Goal: Task Accomplishment & Management: Manage account settings

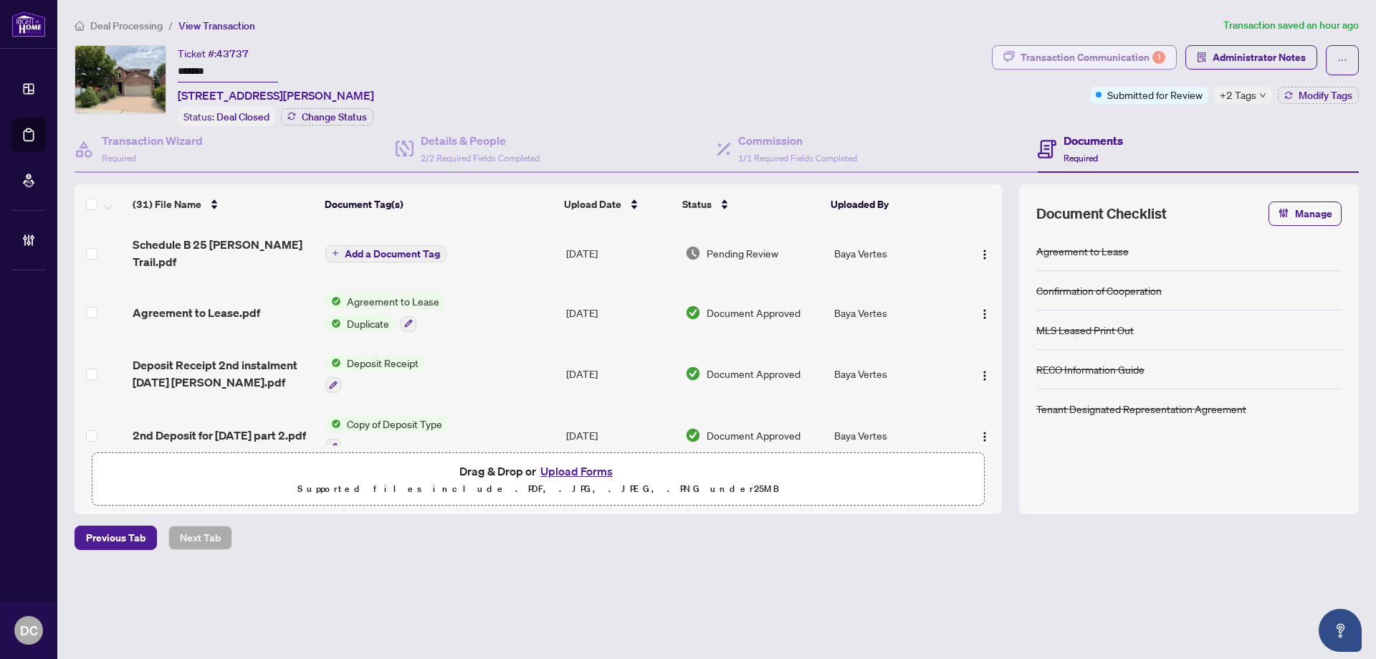
click at [1088, 64] on div "Transaction Communication 1" at bounding box center [1092, 57] width 145 height 23
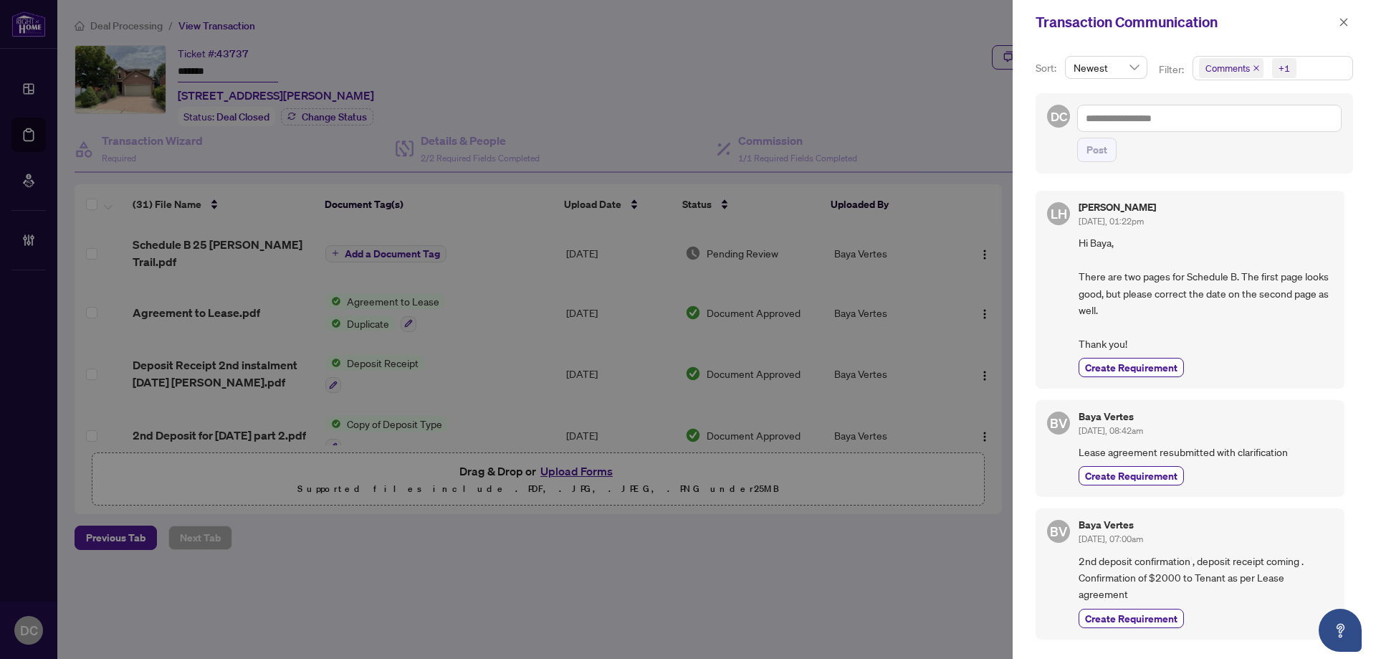
click at [1288, 70] on div "+1" at bounding box center [1283, 68] width 11 height 14
click at [1258, 128] on span "Comments" at bounding box center [1245, 127] width 49 height 13
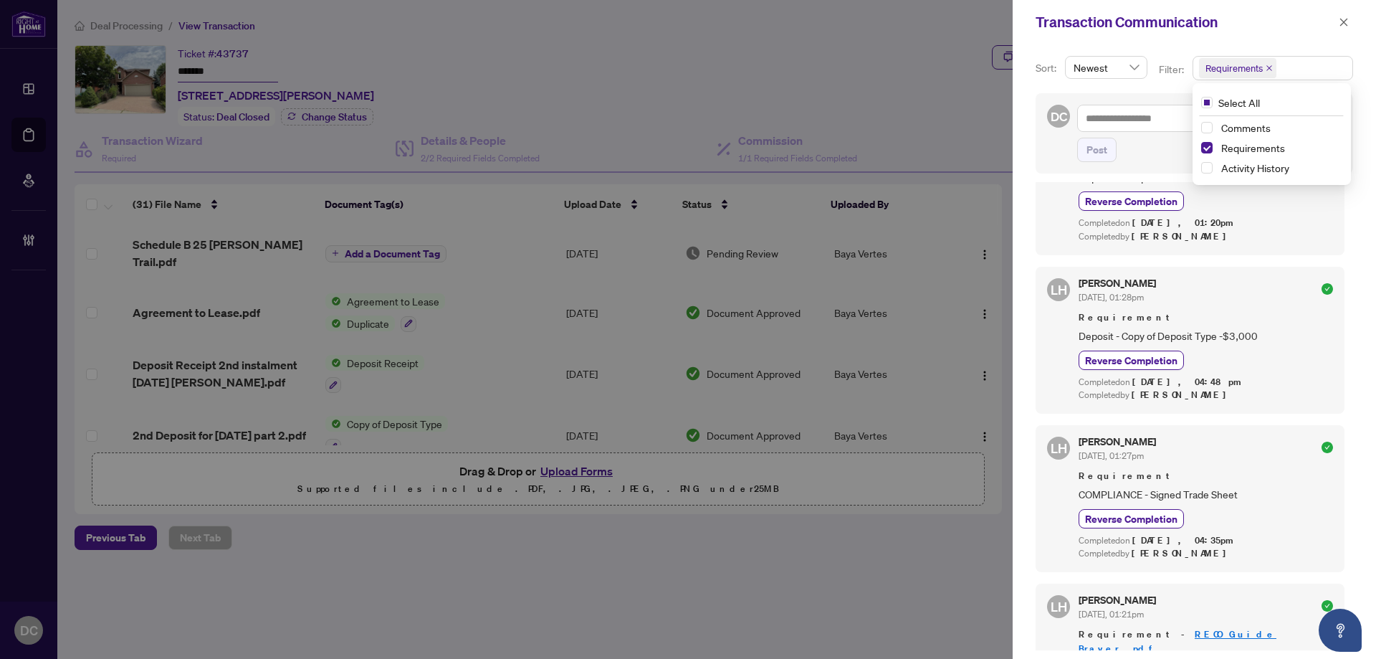
scroll to position [358, 0]
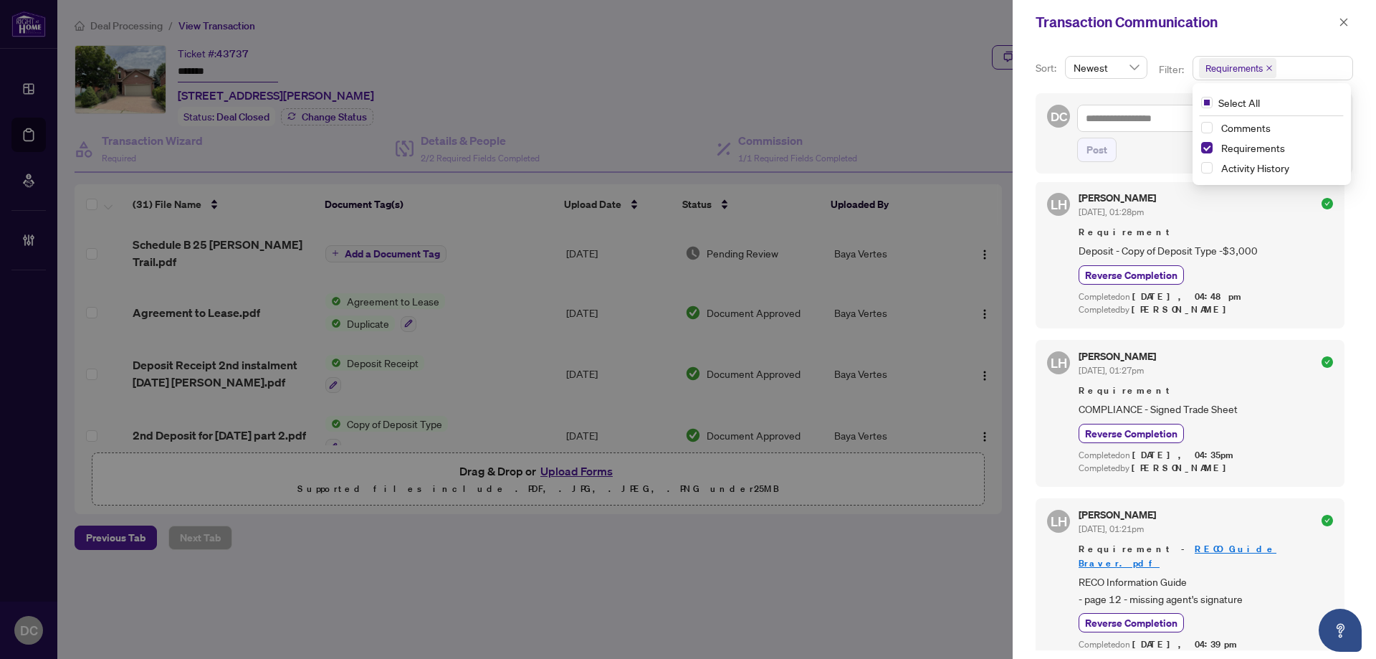
drag, startPoint x: 1342, startPoint y: 24, endPoint x: 1239, endPoint y: 43, distance: 104.9
click at [1342, 24] on icon "close" at bounding box center [1344, 22] width 8 height 8
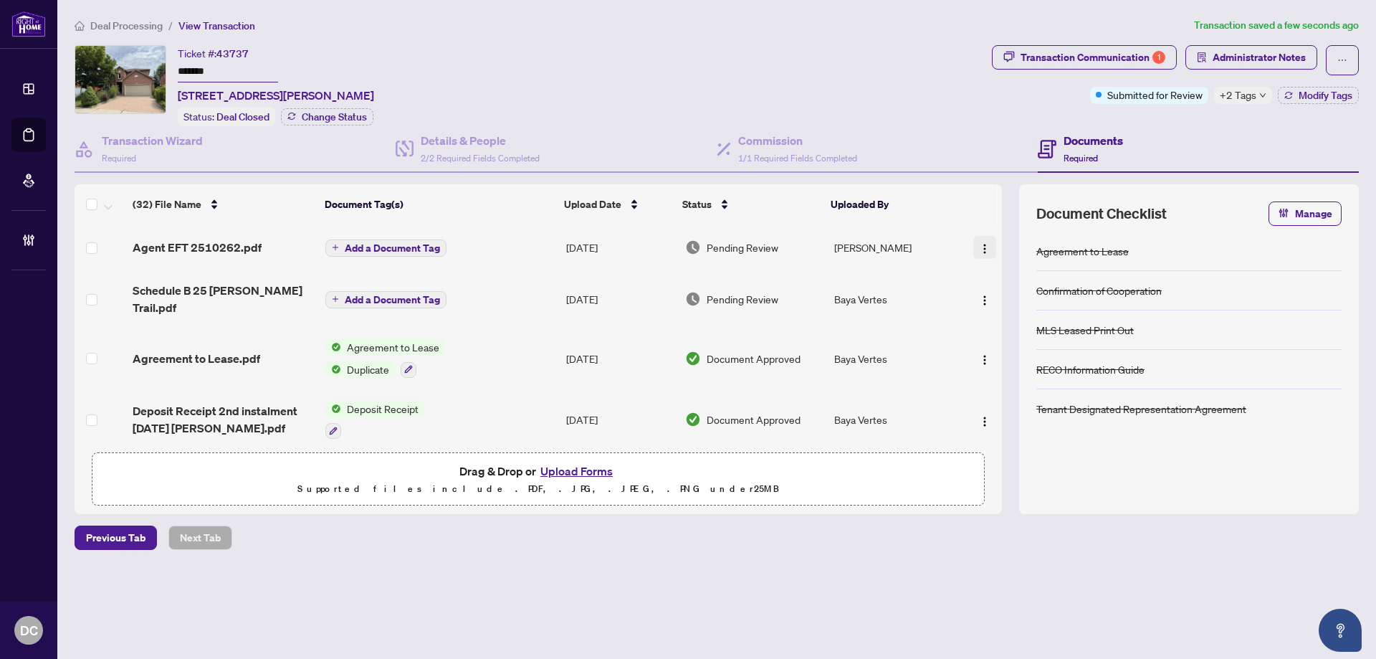
click at [980, 246] on img "button" at bounding box center [984, 248] width 11 height 11
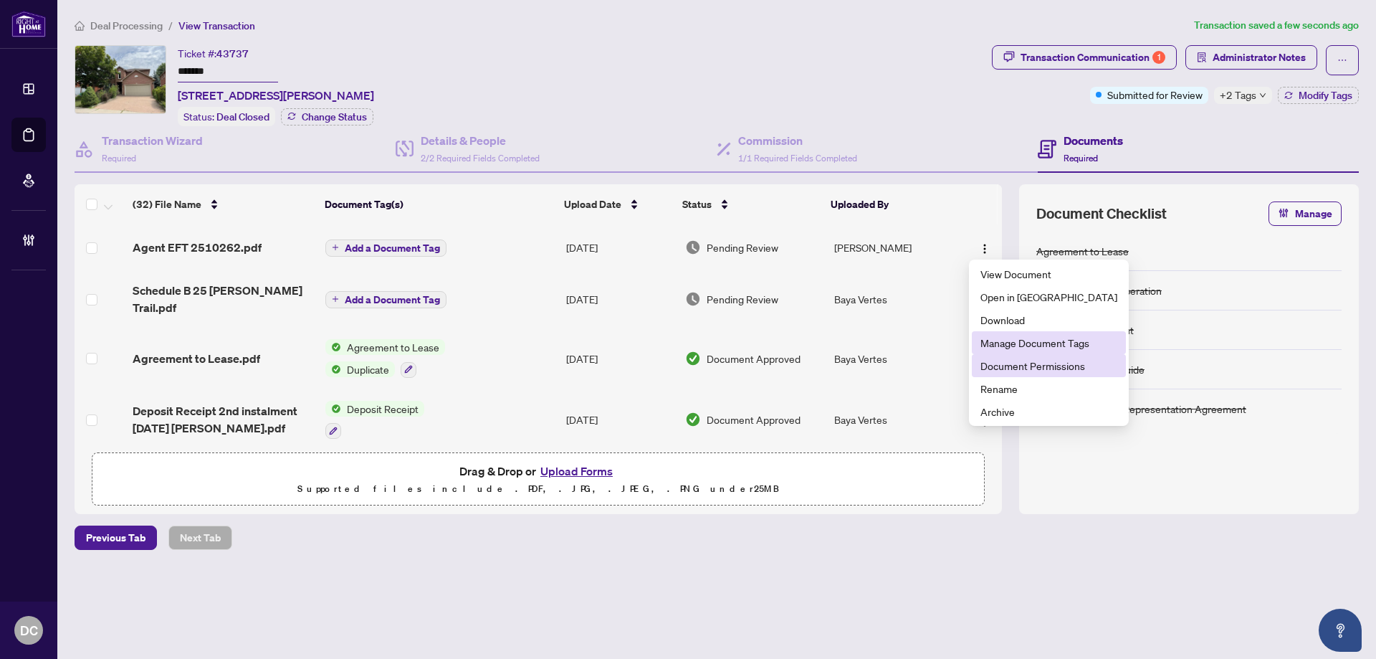
click at [998, 363] on span "Document Permissions" at bounding box center [1048, 366] width 137 height 16
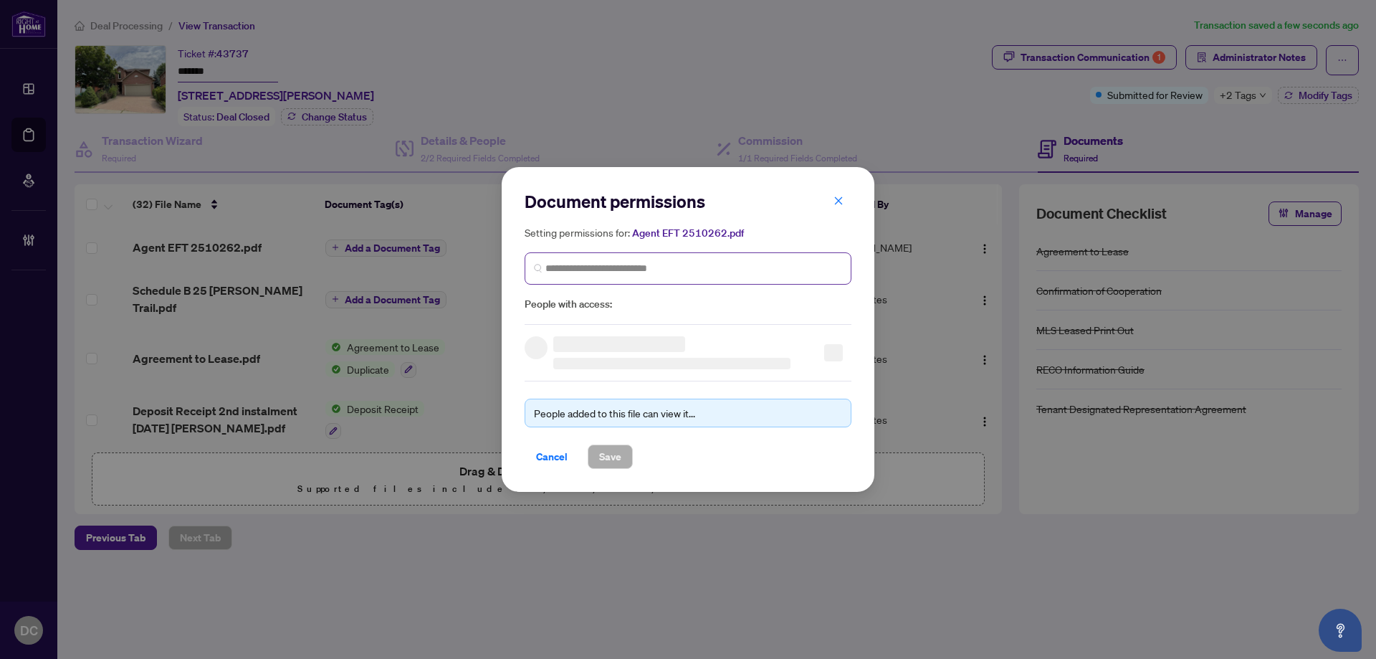
click at [644, 275] on span at bounding box center [688, 268] width 327 height 32
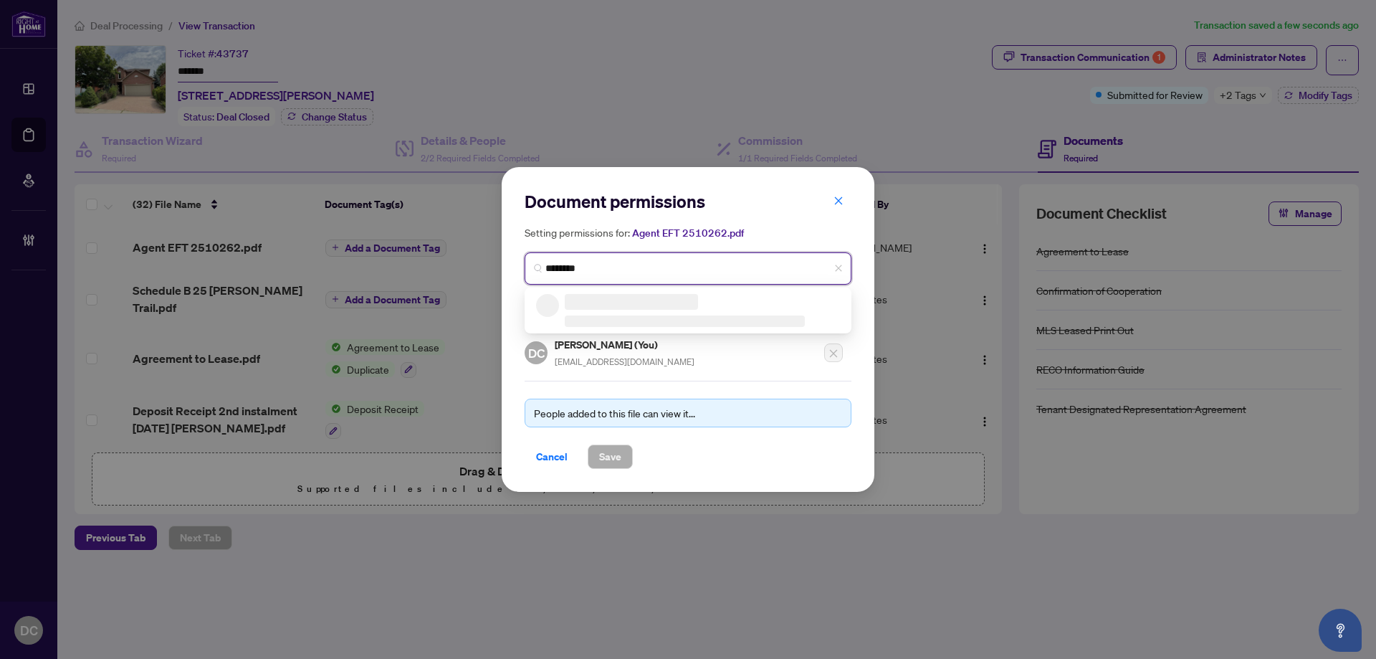
type input "*********"
click at [636, 307] on h5 "Baya Vertes" at bounding box center [636, 302] width 140 height 16
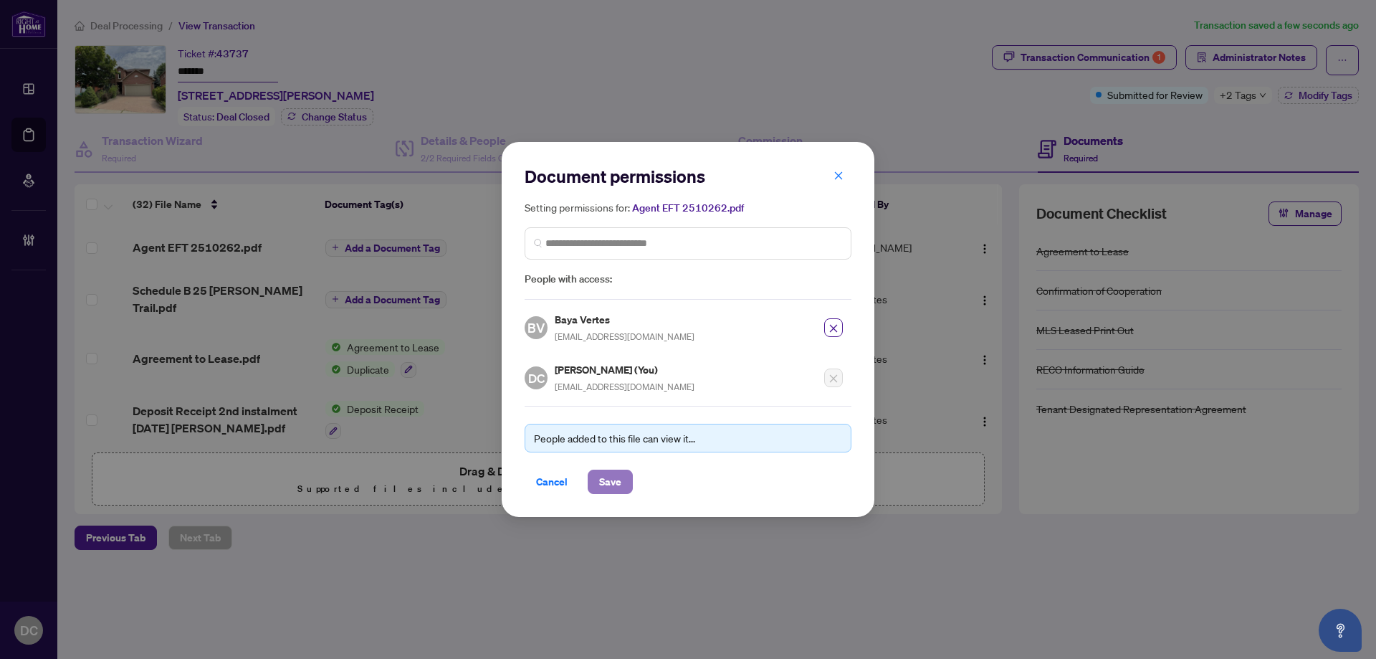
click at [613, 480] on span "Save" at bounding box center [610, 481] width 22 height 23
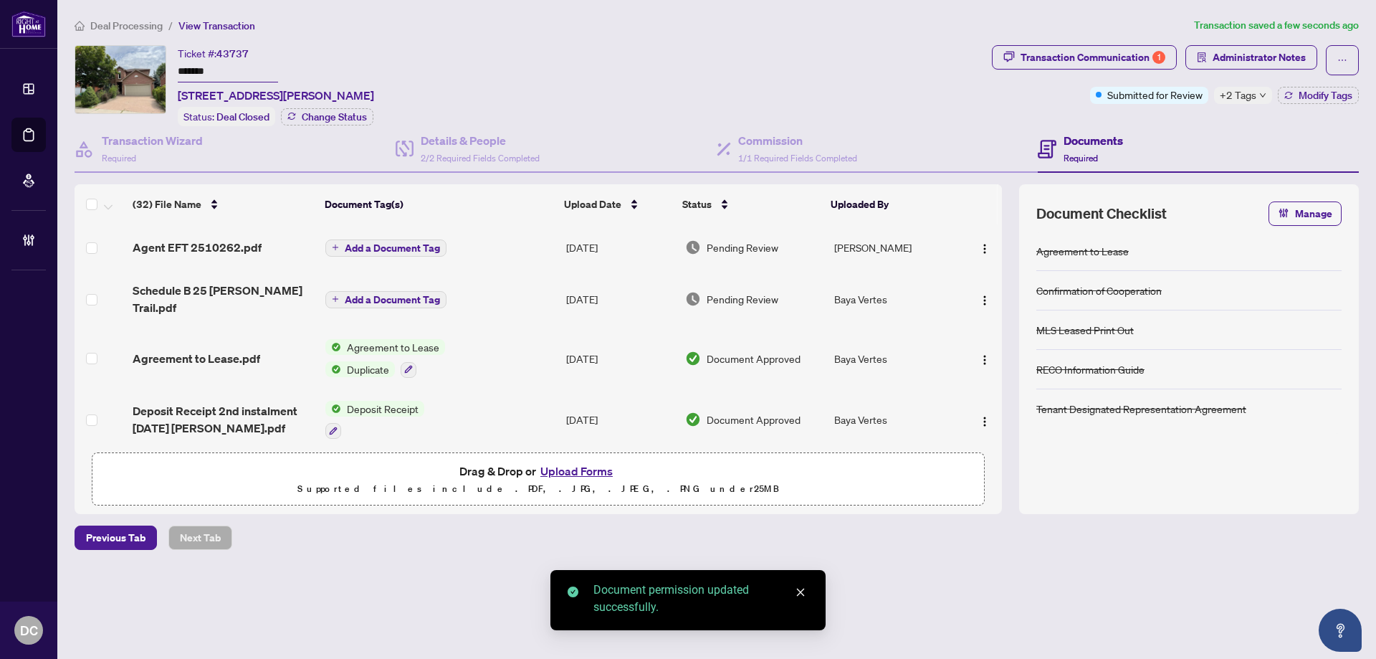
click at [397, 249] on span "Add a Document Tag" at bounding box center [392, 248] width 95 height 10
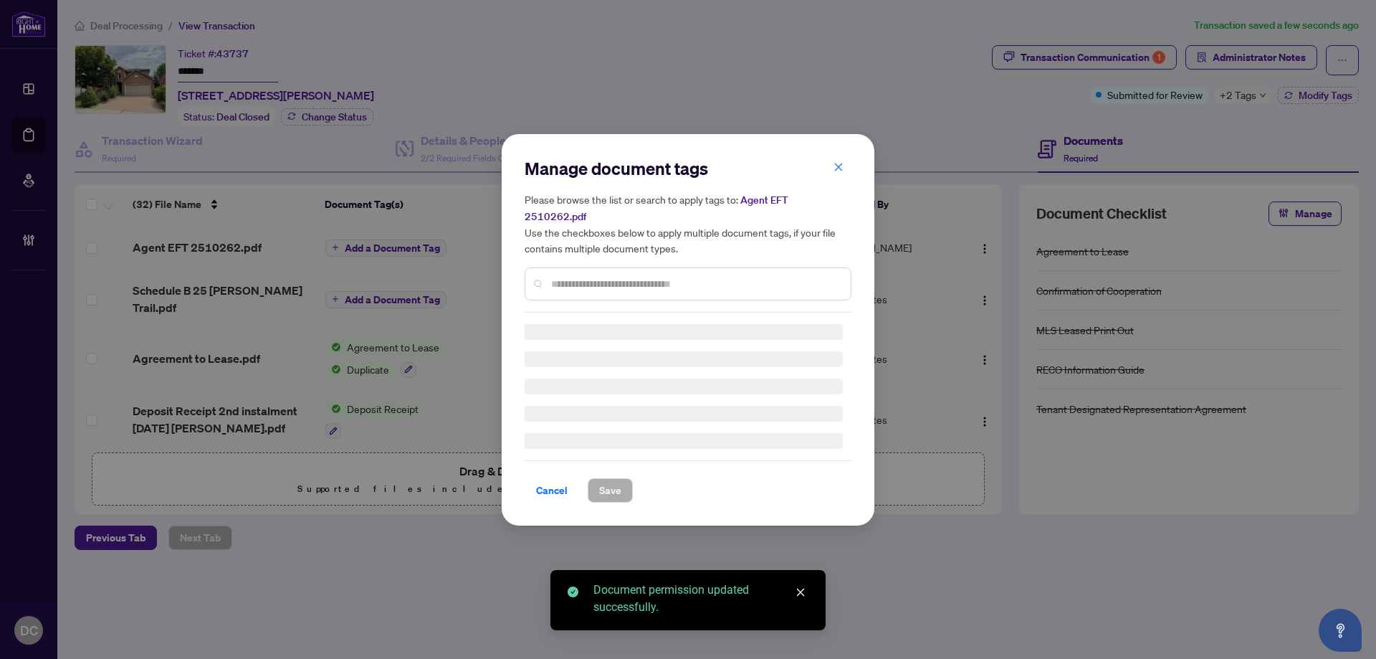
click at [684, 272] on div "Manage document tags Please browse the list or search to apply tags to: Agent E…" at bounding box center [688, 234] width 327 height 155
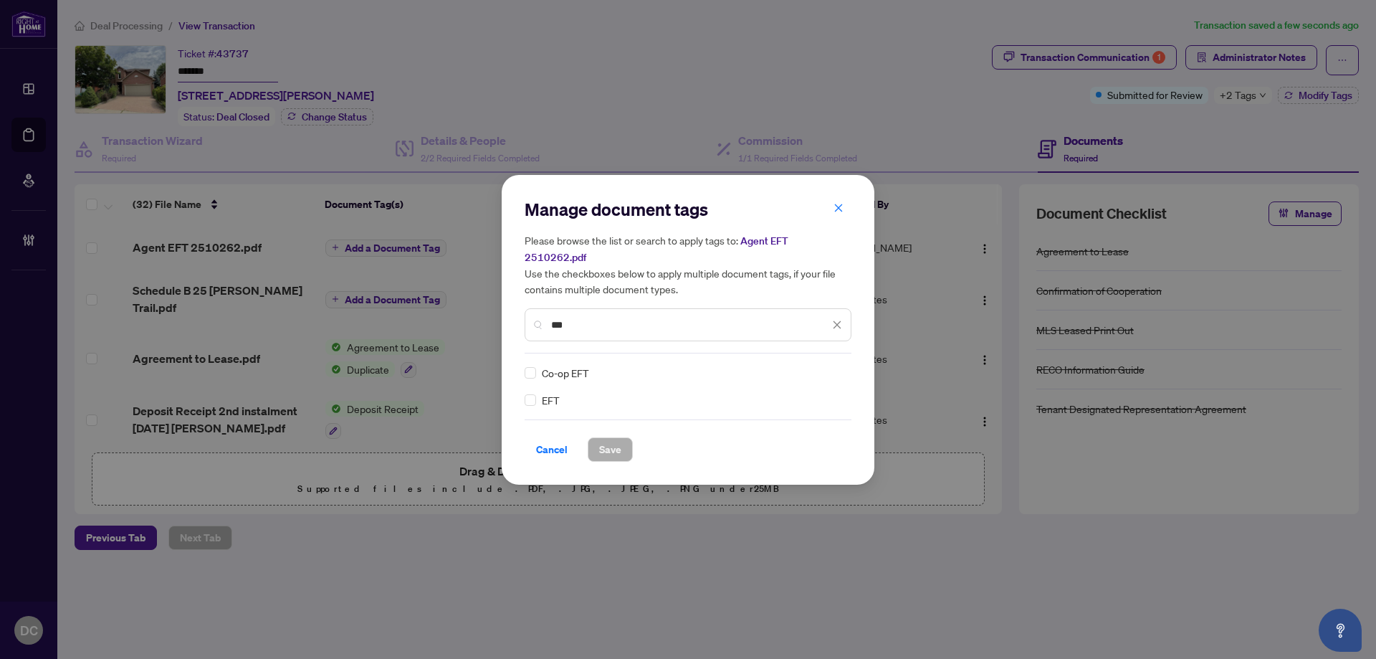
type input "***"
click at [833, 369] on div at bounding box center [828, 372] width 27 height 14
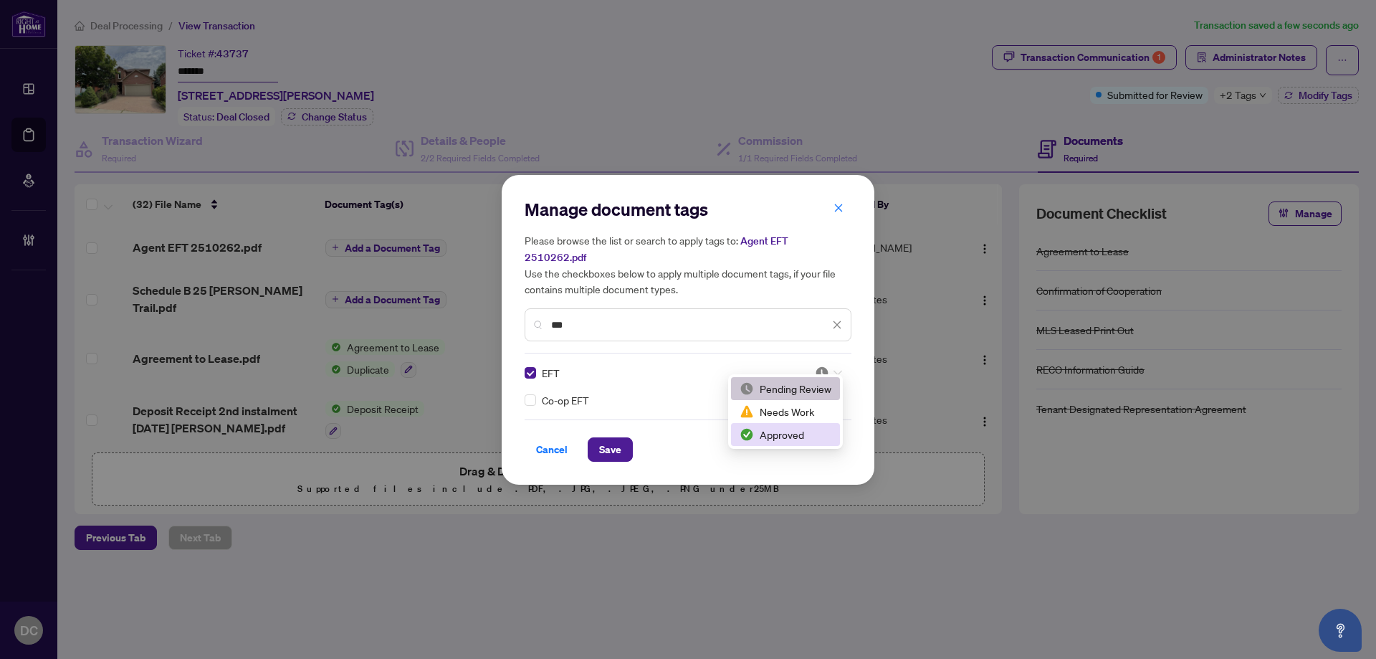
click at [784, 433] on div "Approved" at bounding box center [785, 434] width 92 height 16
drag, startPoint x: 618, startPoint y: 446, endPoint x: 633, endPoint y: 435, distance: 18.9
click at [618, 445] on span "Save" at bounding box center [610, 449] width 22 height 23
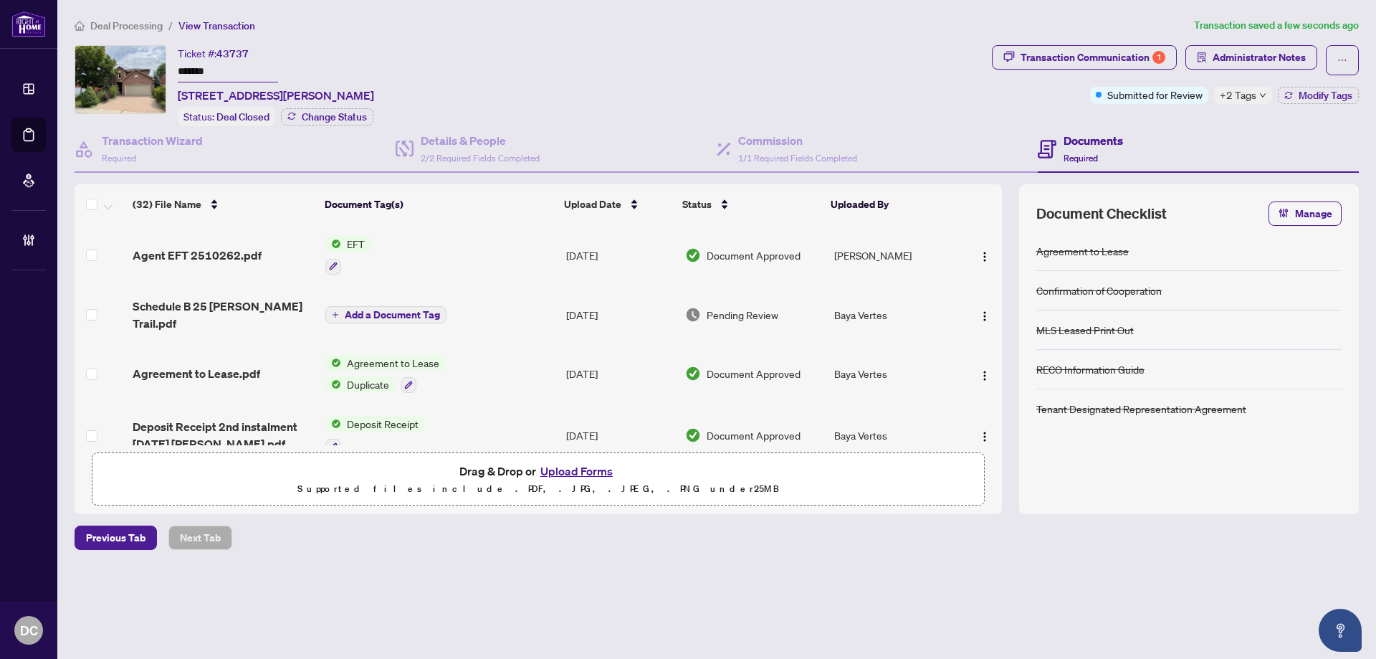
click at [1238, 97] on span "+2 Tags" at bounding box center [1238, 95] width 37 height 16
click at [1197, 121] on div "Transaction Communication 1 Administrator Notes Submitted for Review +2 Tags Mo…" at bounding box center [1175, 85] width 373 height 81
click at [1314, 105] on div "Transaction Communication 1 Administrator Notes Submitted for Review +2 Tags Mo…" at bounding box center [1175, 85] width 373 height 81
click at [1312, 97] on span "Modify Tags" at bounding box center [1325, 95] width 54 height 10
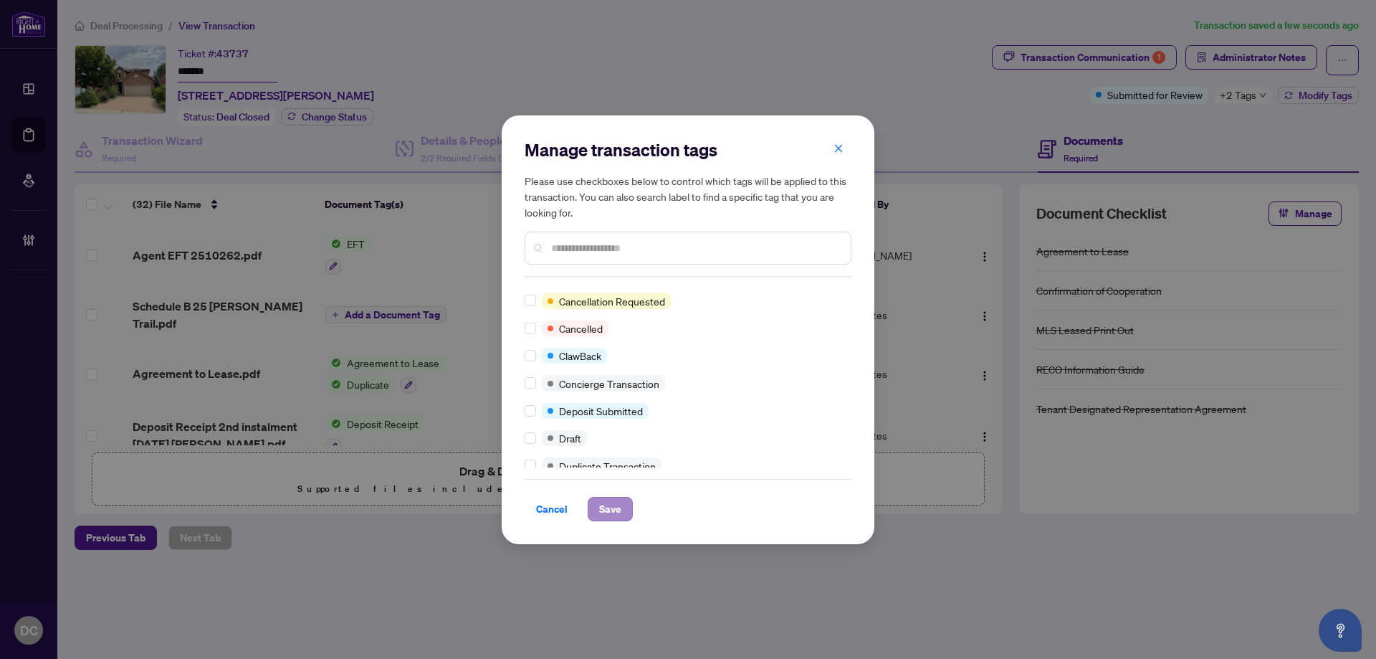
scroll to position [0, 0]
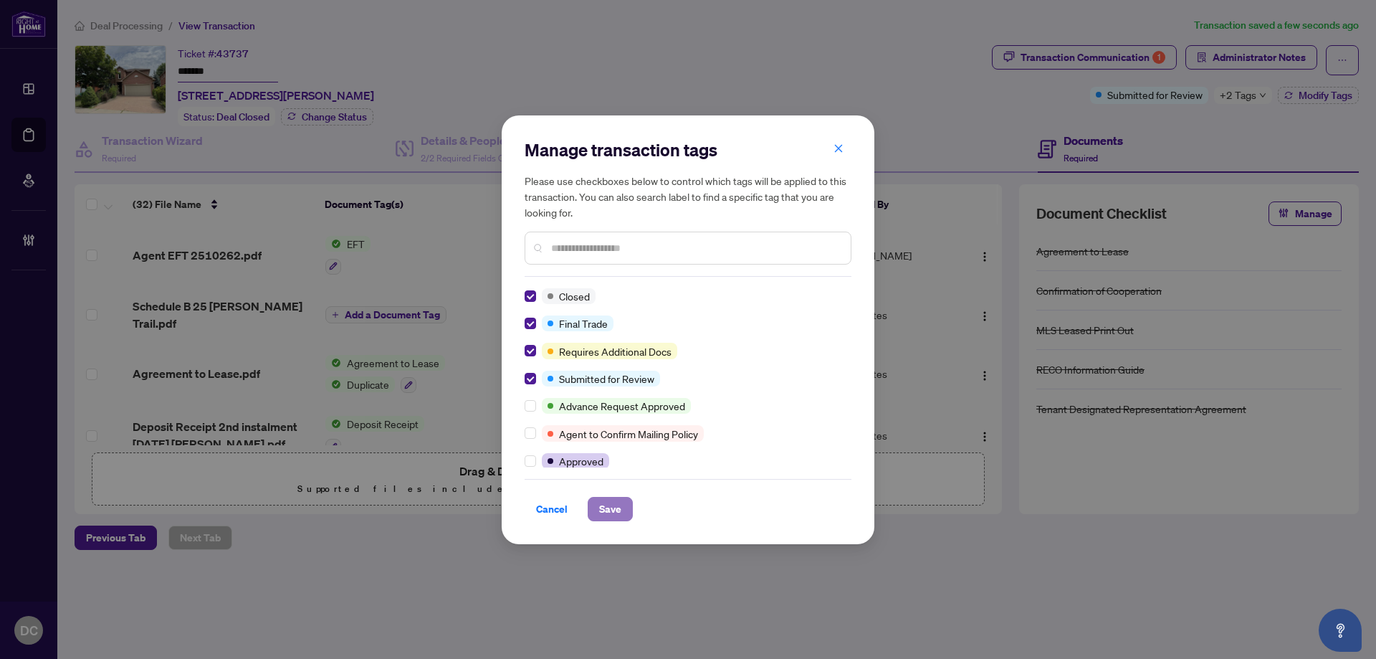
click at [613, 512] on span "Save" at bounding box center [610, 508] width 22 height 23
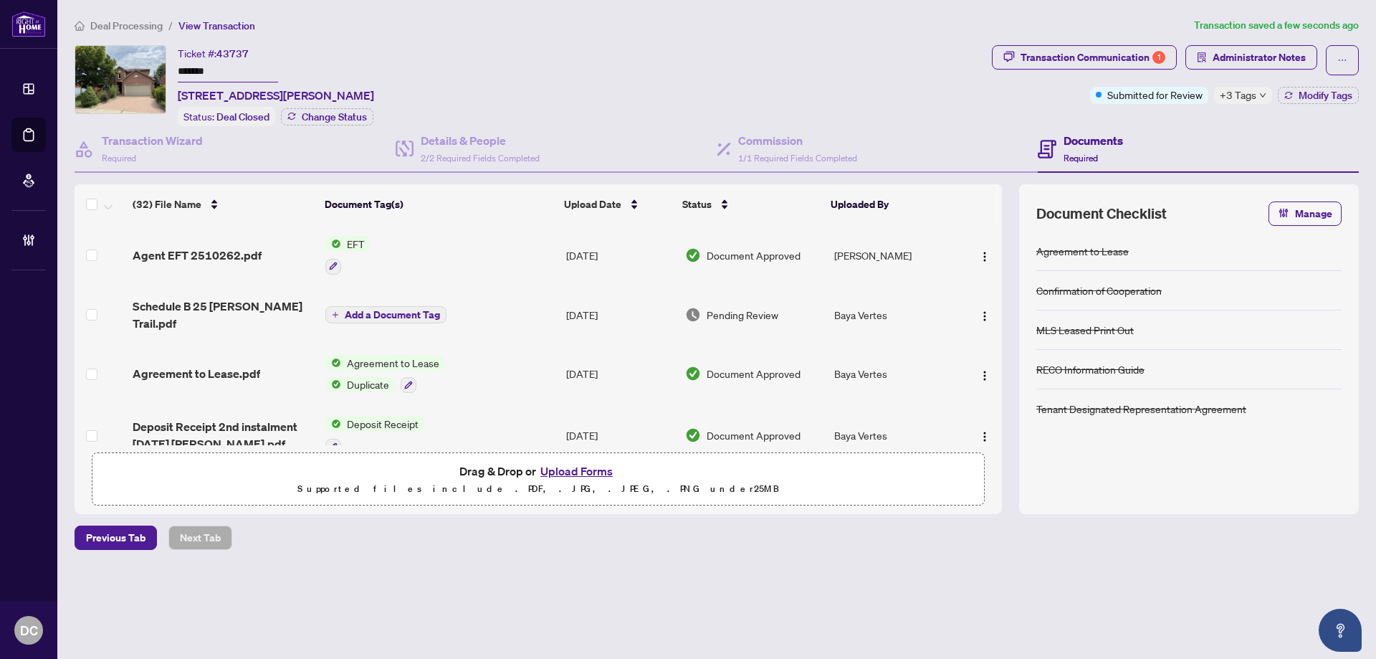
click at [135, 26] on span "Deal Processing" at bounding box center [126, 25] width 72 height 13
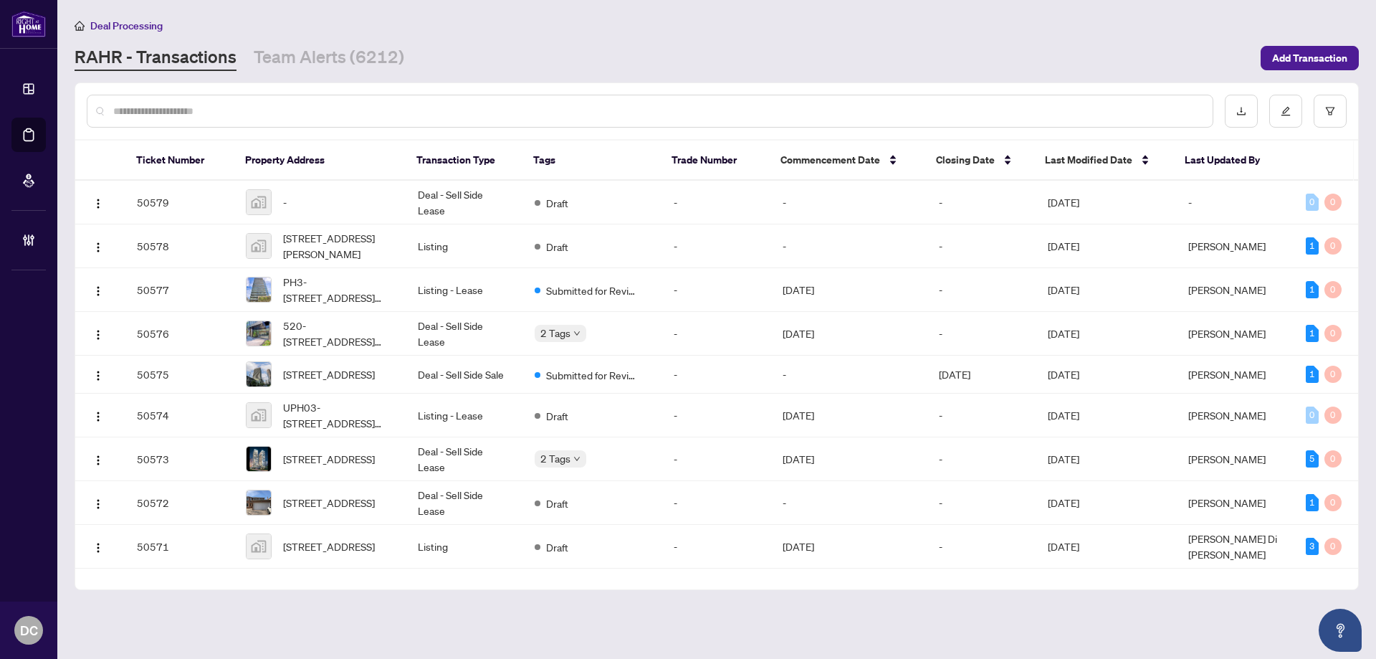
click at [378, 100] on div at bounding box center [650, 111] width 1126 height 33
click at [380, 115] on input "text" at bounding box center [657, 111] width 1088 height 16
paste input "*******"
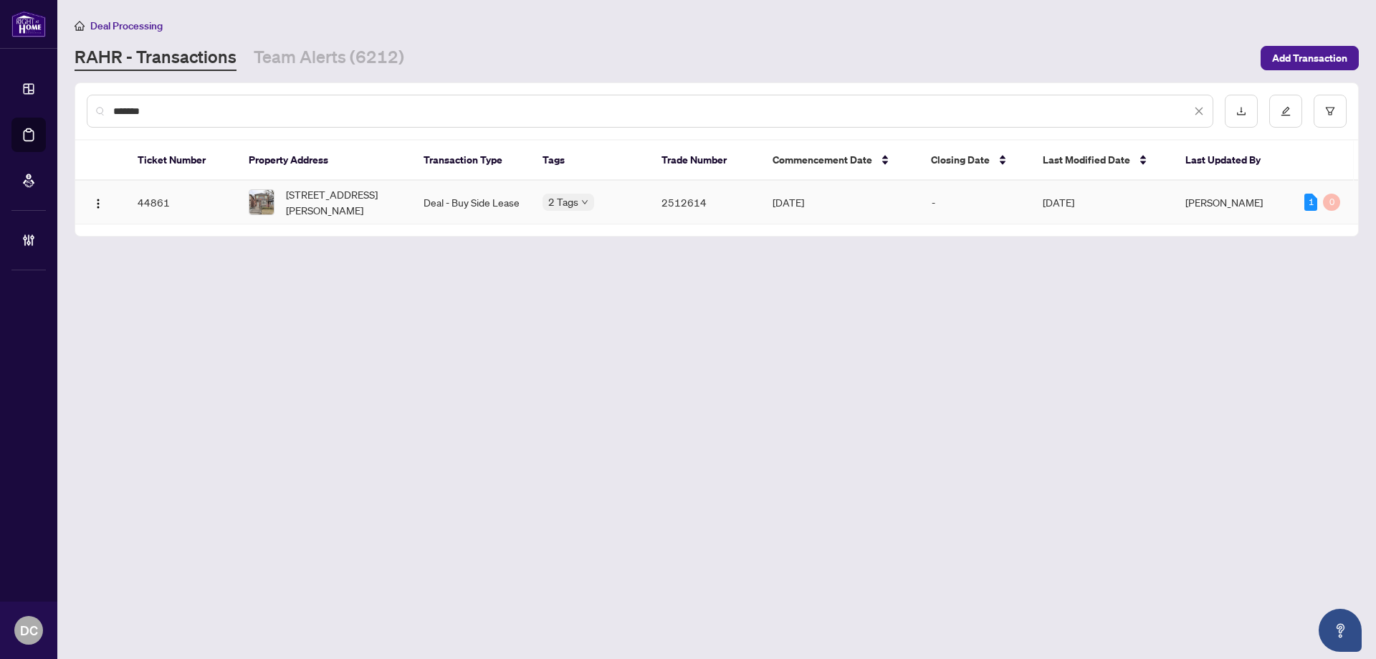
type input "*******"
click at [317, 201] on span "[STREET_ADDRESS][PERSON_NAME]" at bounding box center [343, 202] width 115 height 32
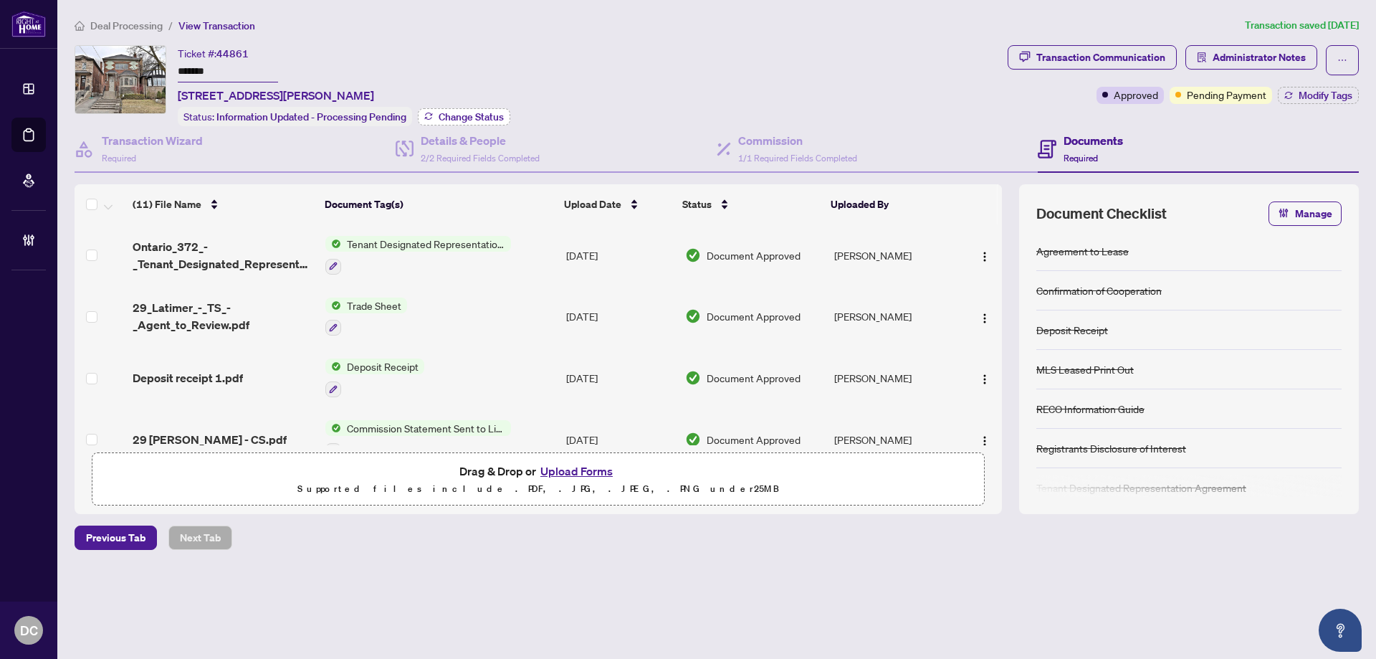
click at [466, 116] on span "Change Status" at bounding box center [471, 117] width 65 height 10
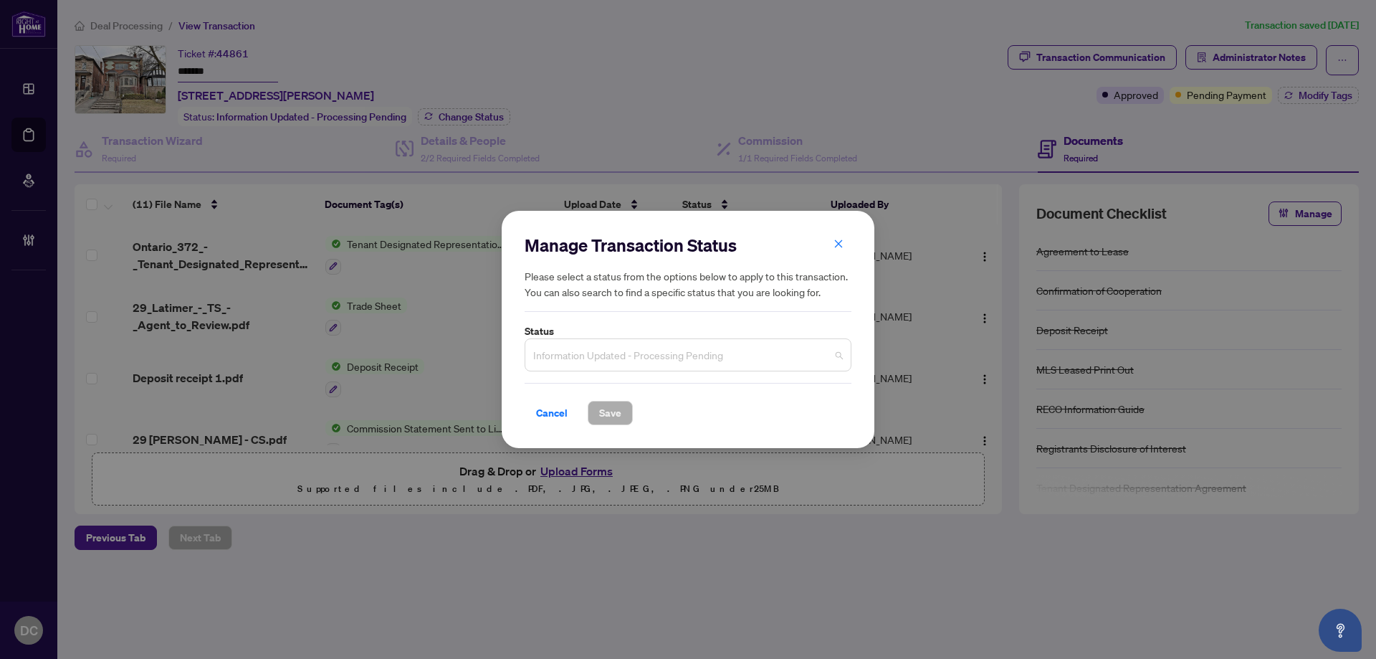
click at [667, 350] on span "Information Updated - Processing Pending" at bounding box center [688, 354] width 310 height 27
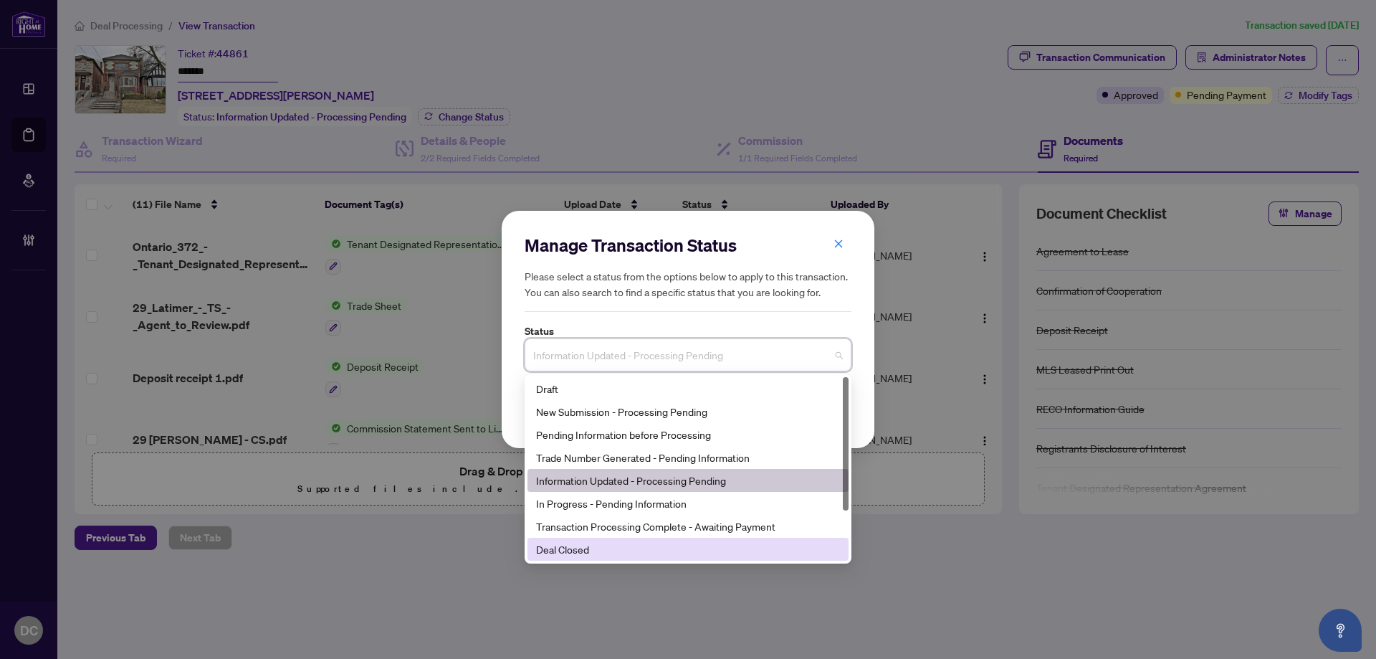
click at [575, 550] on div "Deal Closed" at bounding box center [688, 549] width 304 height 16
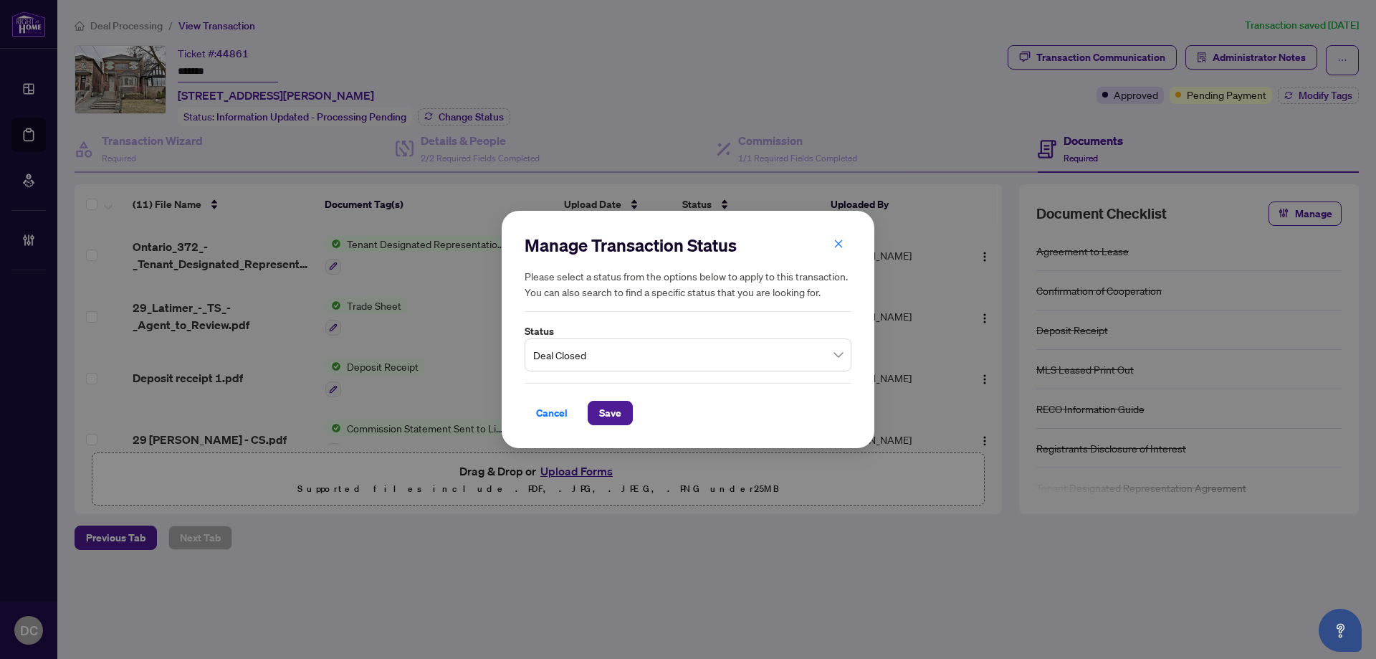
drag, startPoint x: 600, startPoint y: 411, endPoint x: 145, endPoint y: 344, distance: 460.0
click at [599, 411] on span "Save" at bounding box center [610, 412] width 22 height 23
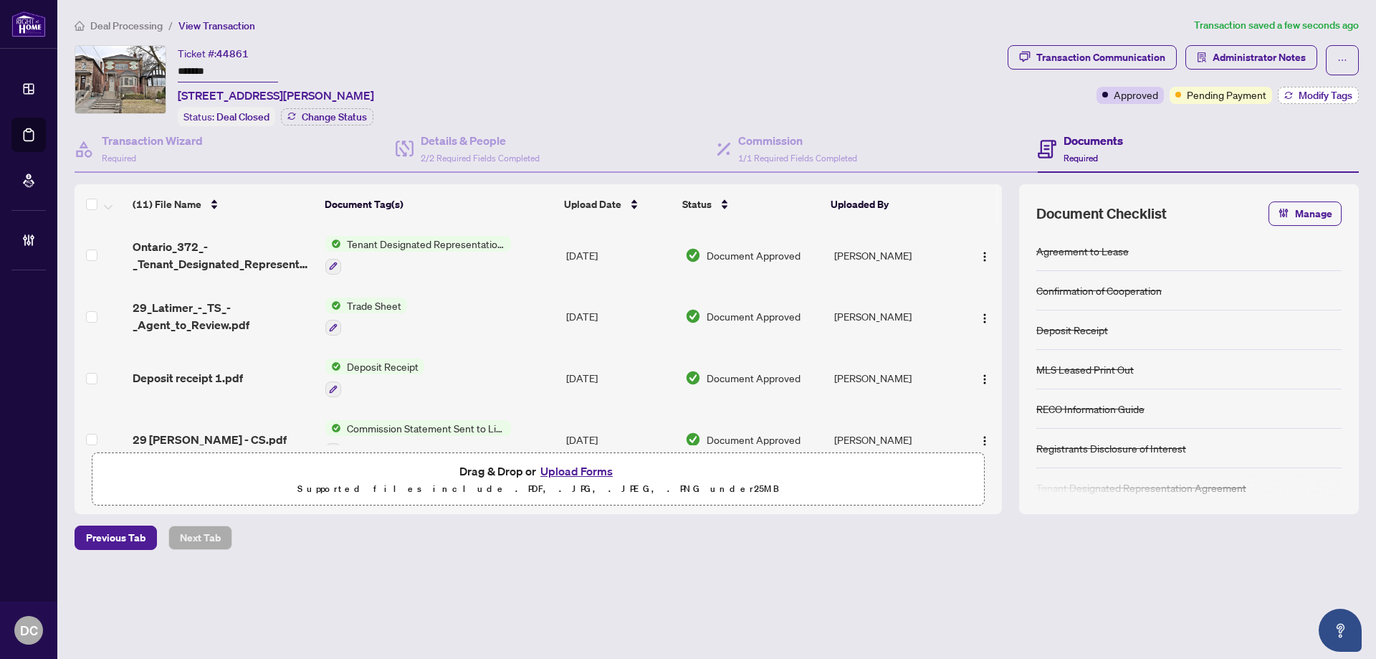
click at [1318, 95] on span "Modify Tags" at bounding box center [1325, 95] width 54 height 10
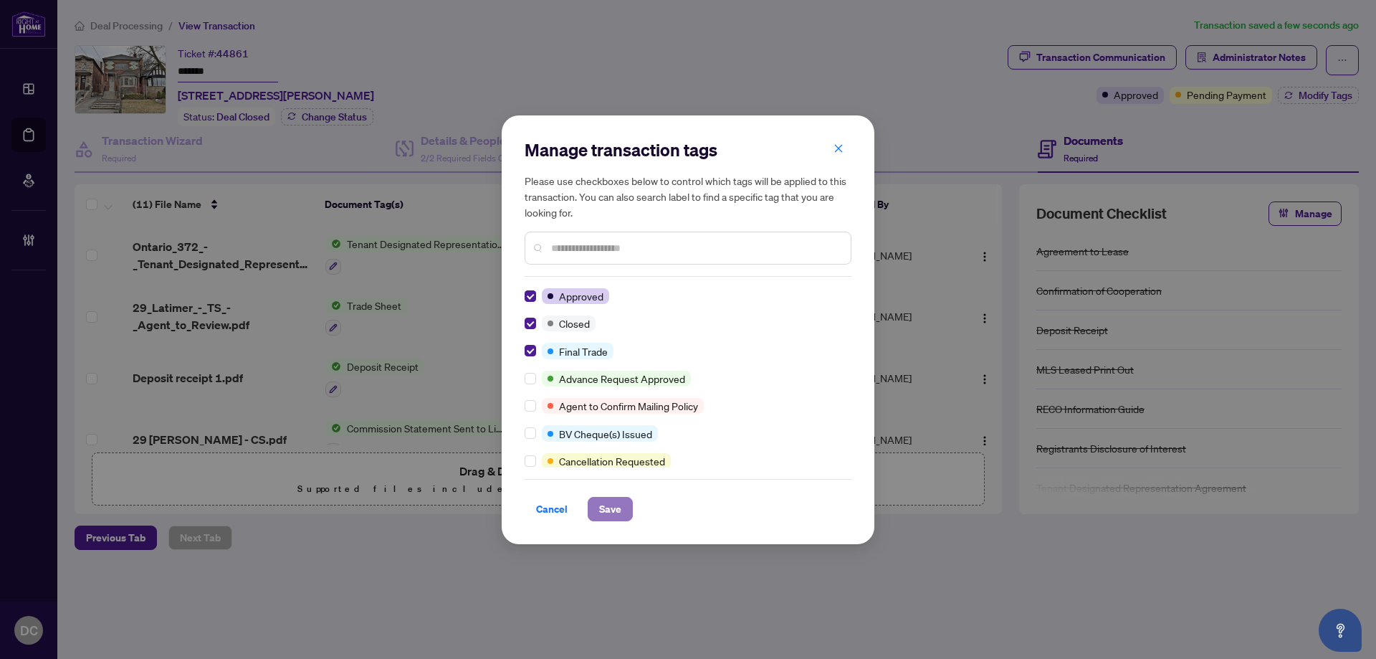
click at [608, 504] on span "Save" at bounding box center [610, 508] width 22 height 23
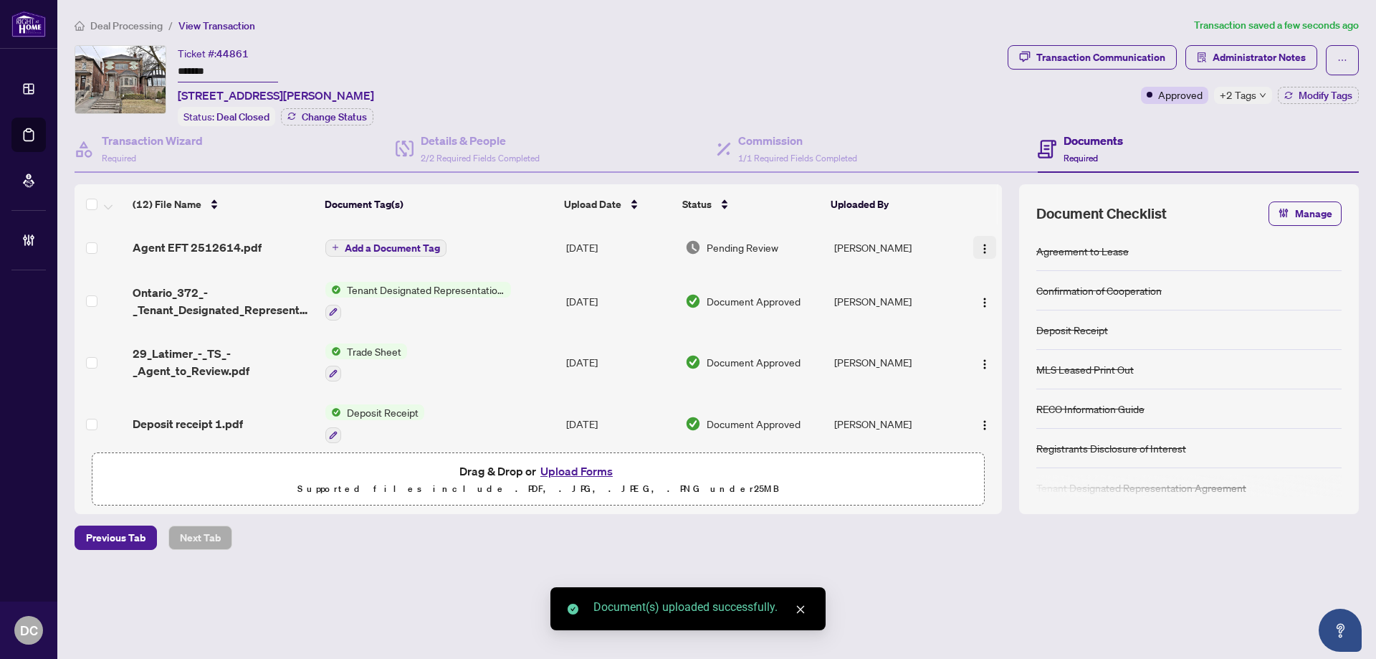
click at [980, 249] on img "button" at bounding box center [984, 248] width 11 height 11
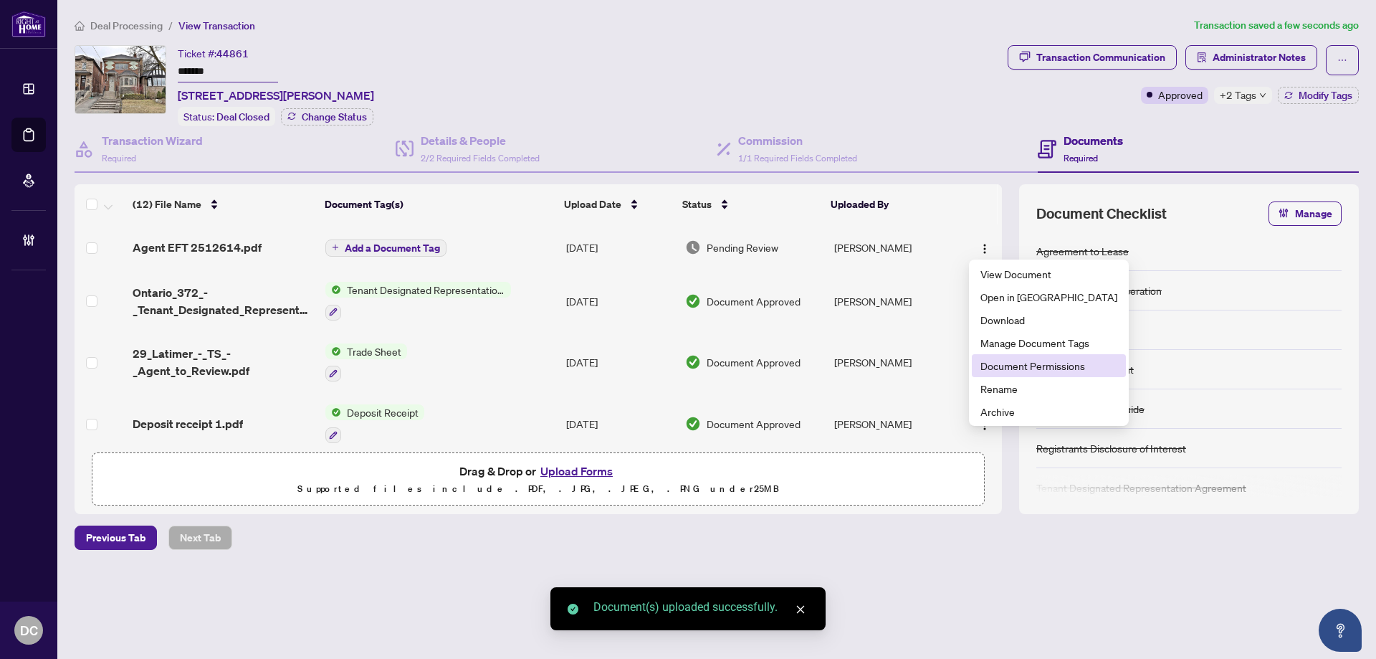
click at [1027, 368] on span "Document Permissions" at bounding box center [1048, 366] width 137 height 16
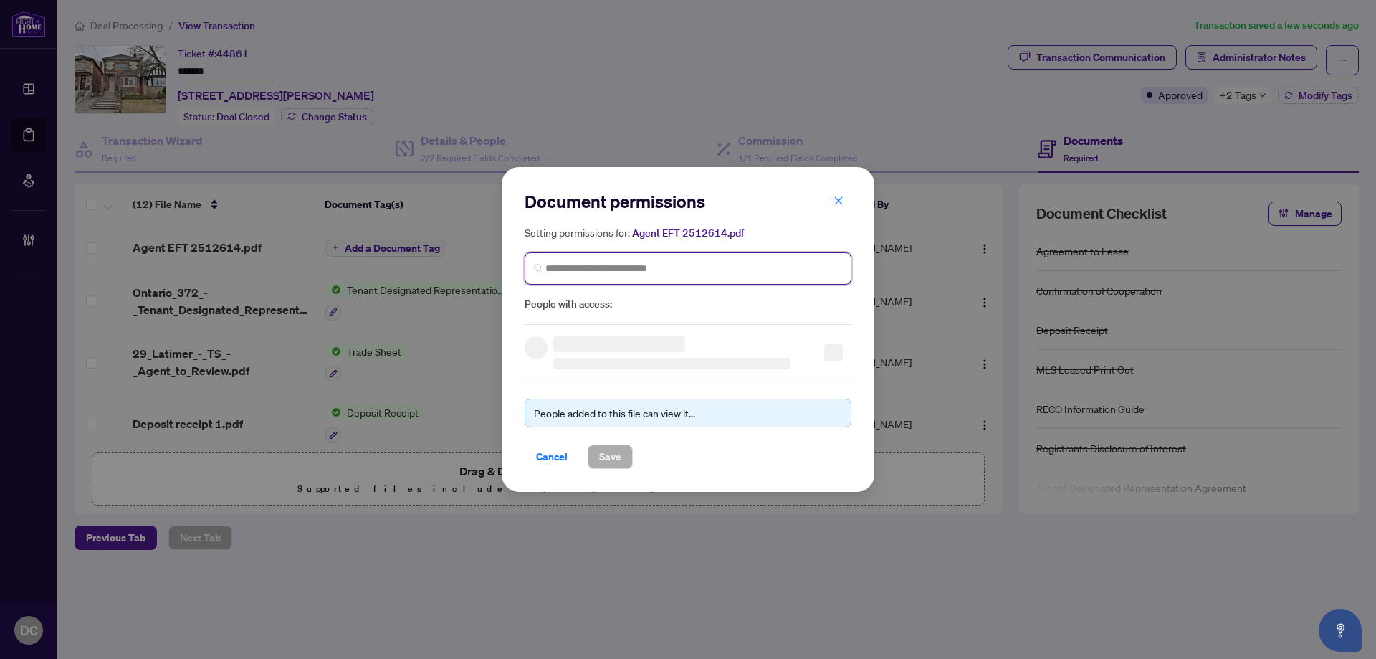
click at [736, 274] on input "search" at bounding box center [693, 268] width 297 height 15
type input "*********"
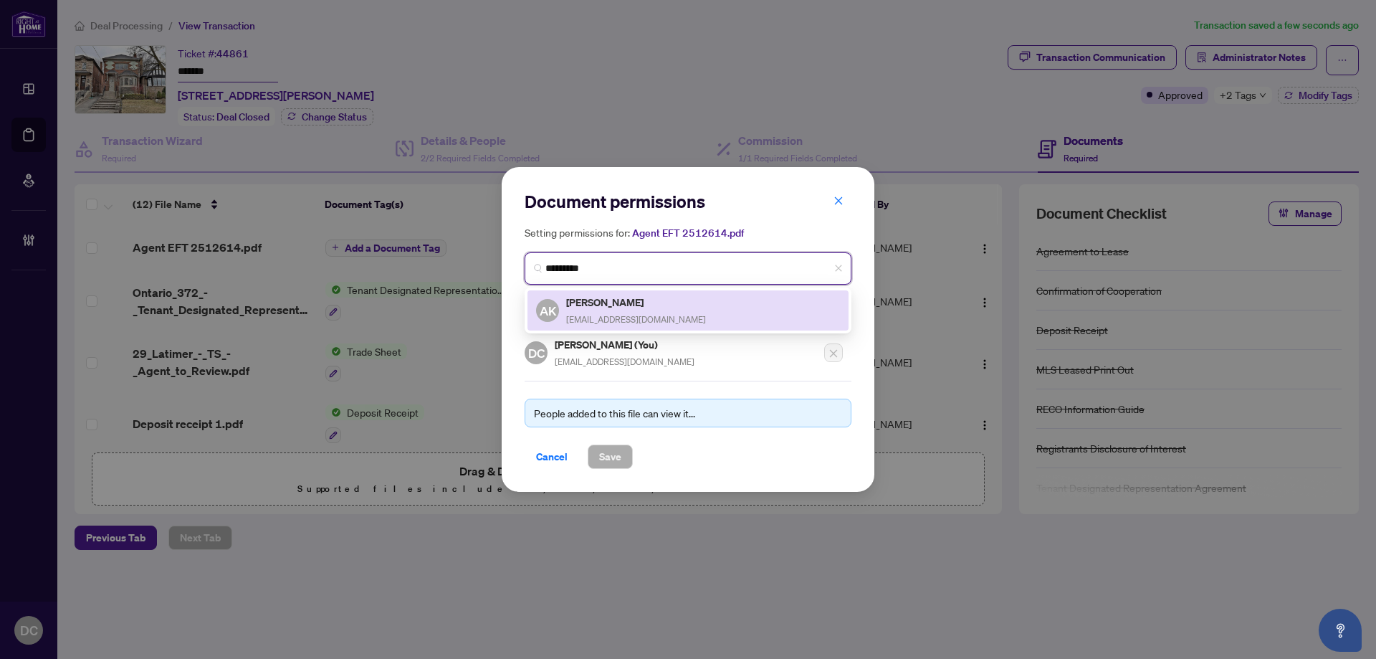
click at [685, 304] on h5 "[PERSON_NAME]" at bounding box center [636, 302] width 140 height 16
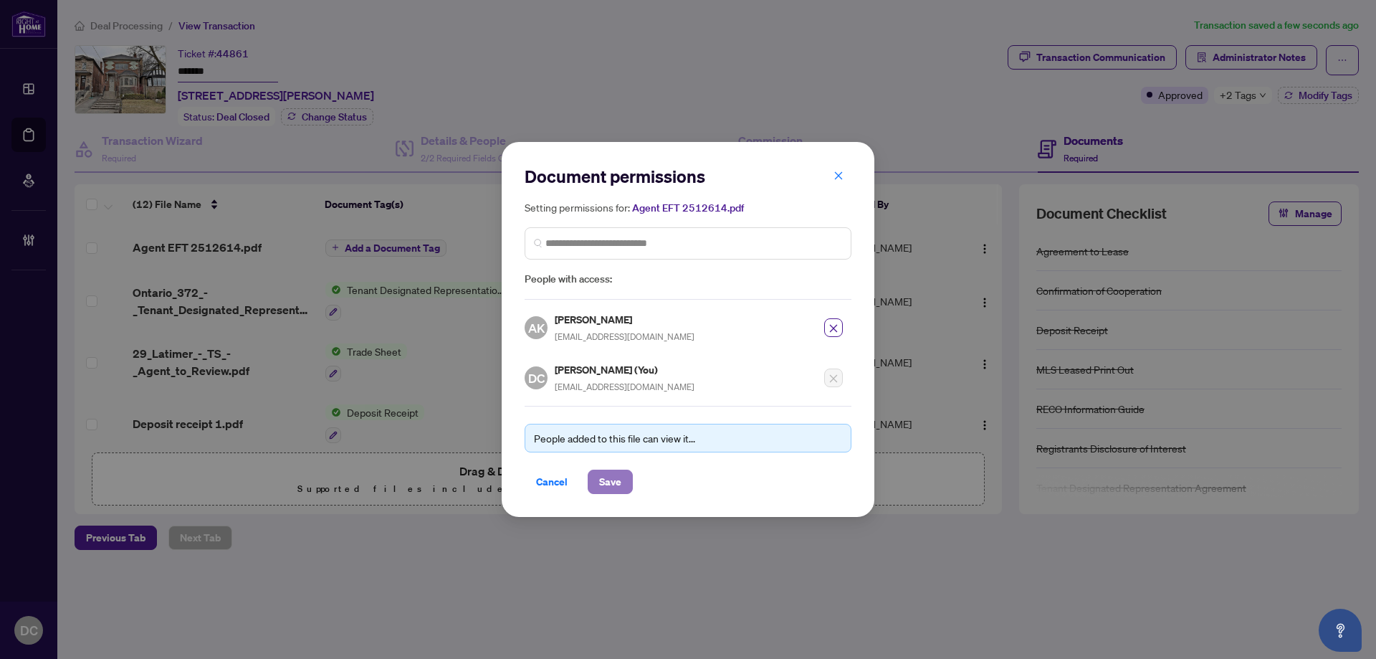
click at [620, 489] on span "Save" at bounding box center [610, 481] width 22 height 23
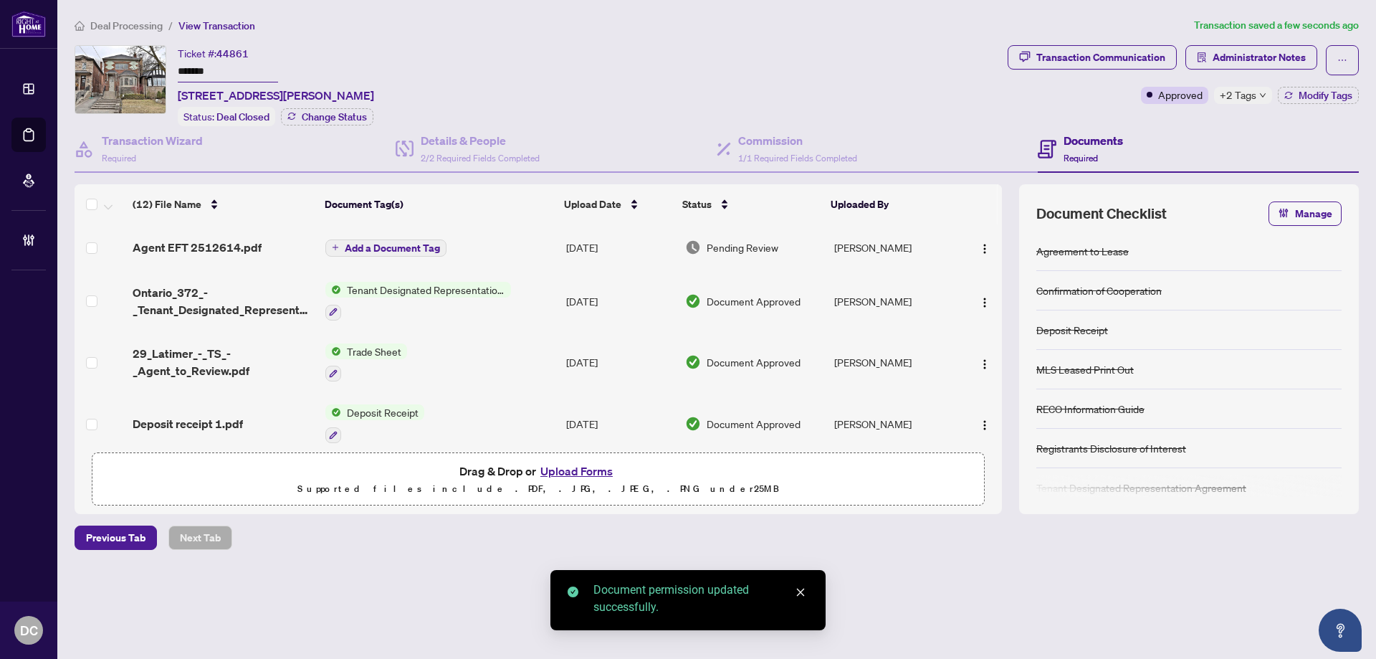
click at [423, 245] on span "Add a Document Tag" at bounding box center [392, 248] width 95 height 10
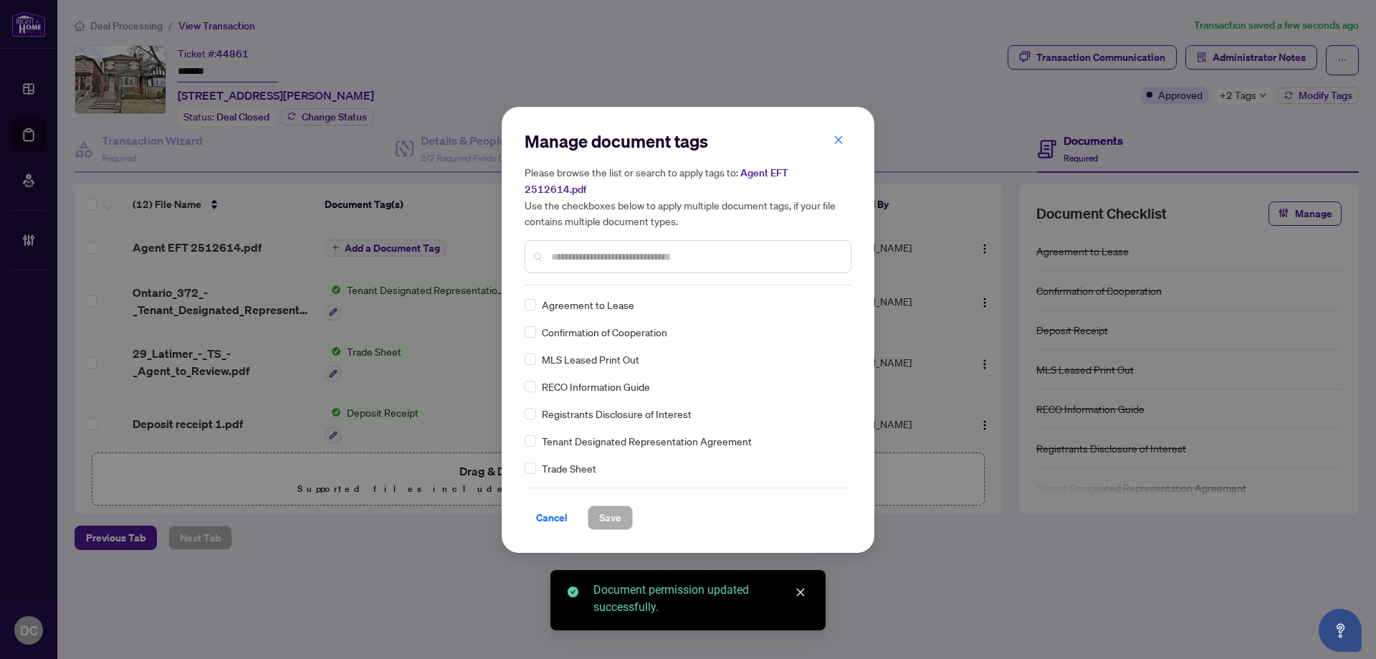
click at [658, 267] on div "Manage document tags Please browse the list or search to apply tags to: Agent E…" at bounding box center [688, 207] width 327 height 155
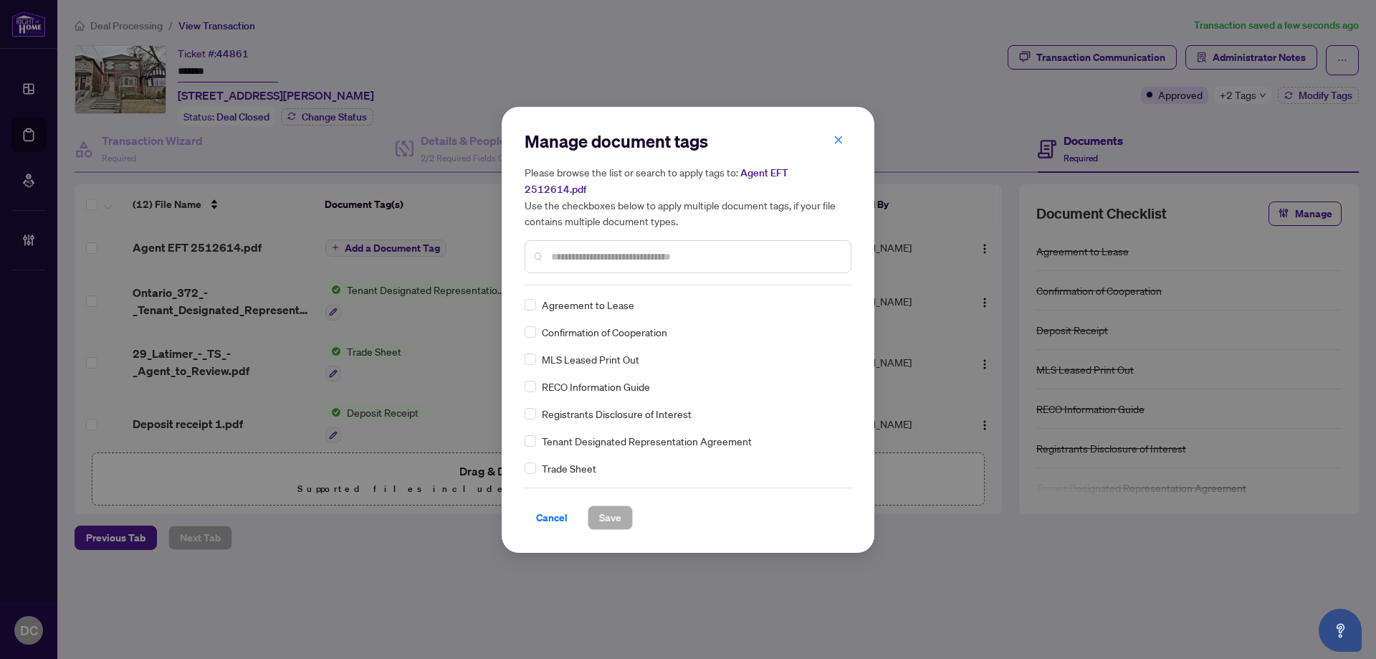
click at [669, 249] on input "text" at bounding box center [695, 257] width 288 height 16
type input "***"
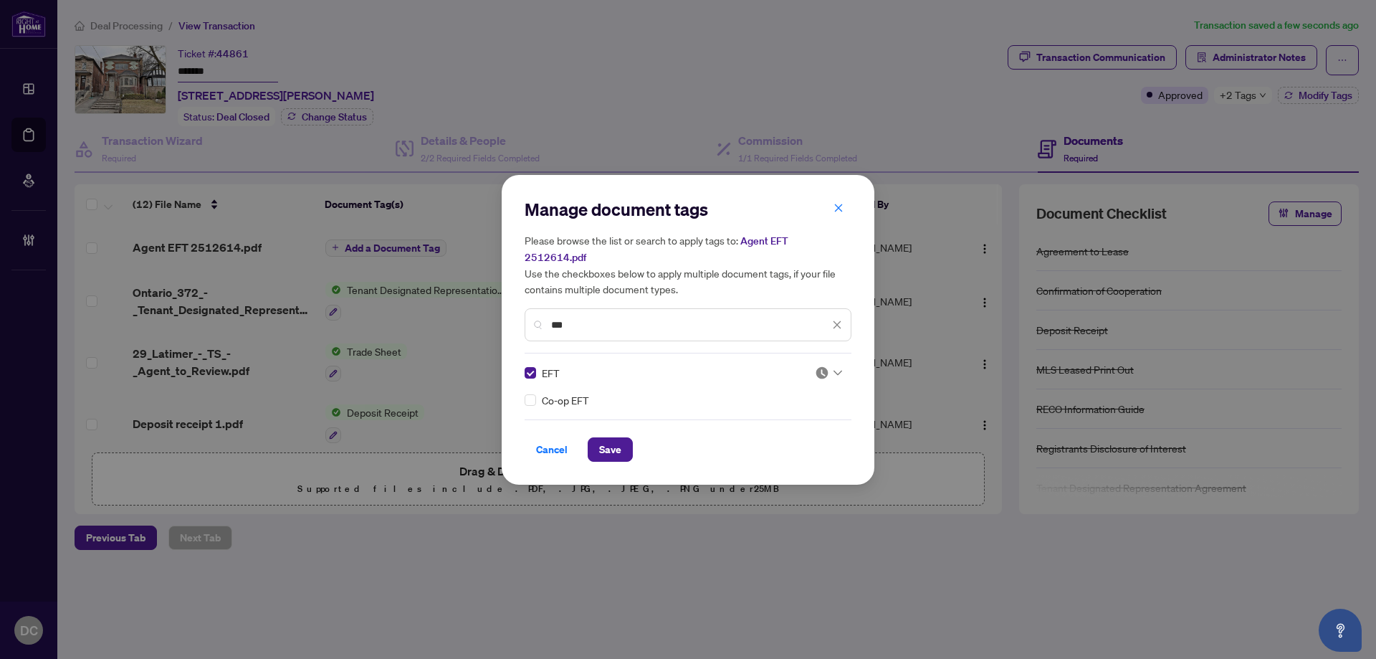
click at [841, 370] on icon at bounding box center [837, 373] width 9 height 6
click at [799, 441] on div "Approved" at bounding box center [785, 434] width 92 height 16
click at [625, 446] on button "Save" at bounding box center [610, 449] width 45 height 24
click at [1249, 97] on div "Manage document tags Please browse the list or search to apply tags to: Agent E…" at bounding box center [688, 329] width 1376 height 659
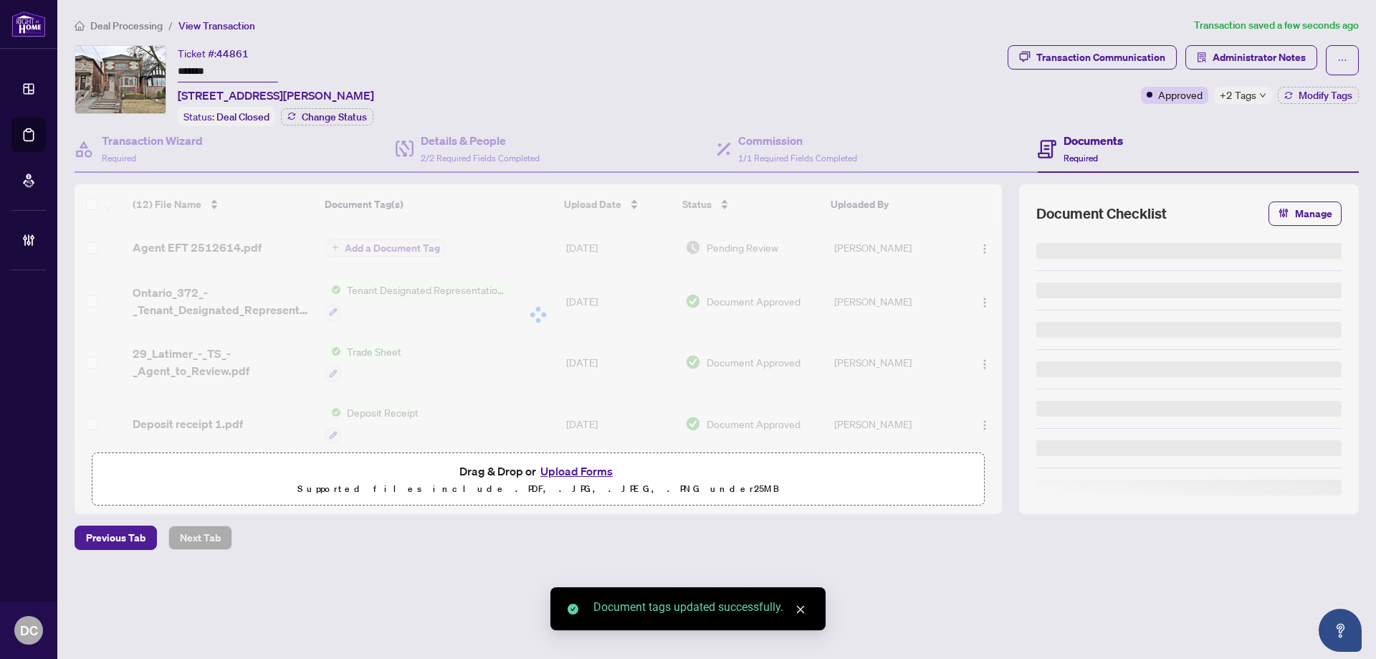
click at [1250, 96] on span "+2 Tags" at bounding box center [1238, 95] width 37 height 16
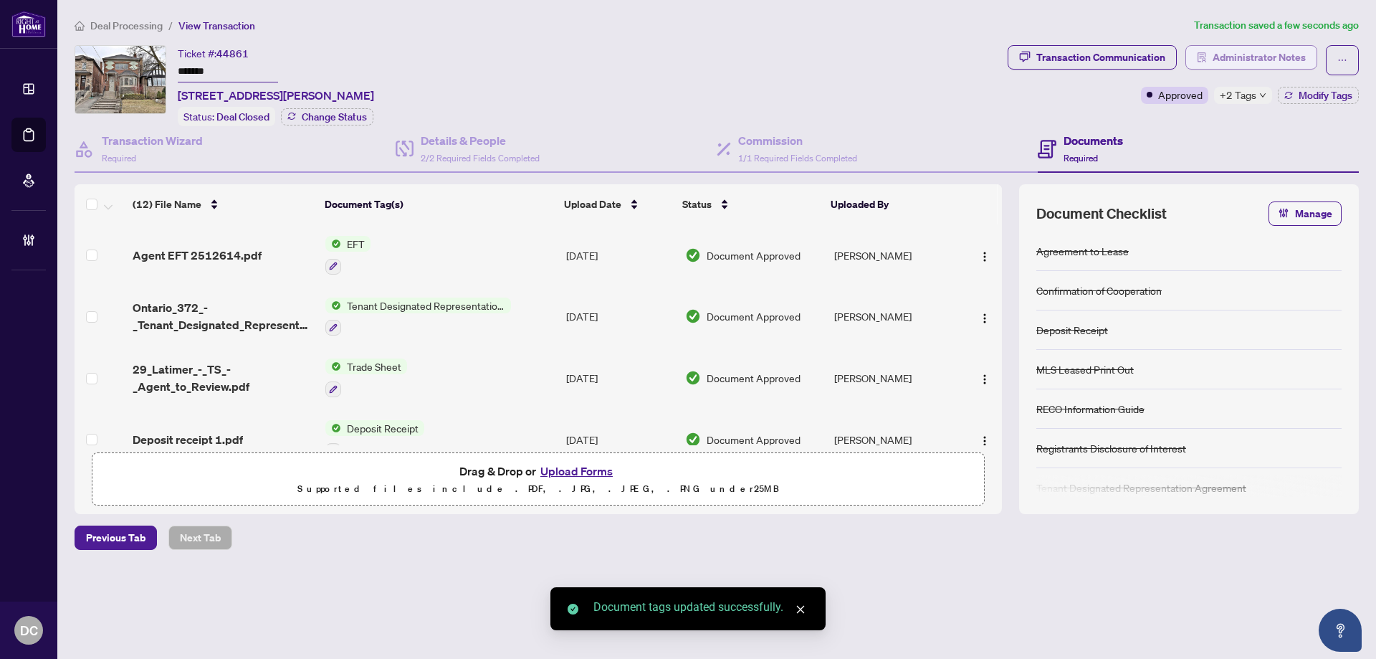
click at [1249, 59] on span "Administrator Notes" at bounding box center [1258, 57] width 93 height 23
